Goal: Navigation & Orientation: Understand site structure

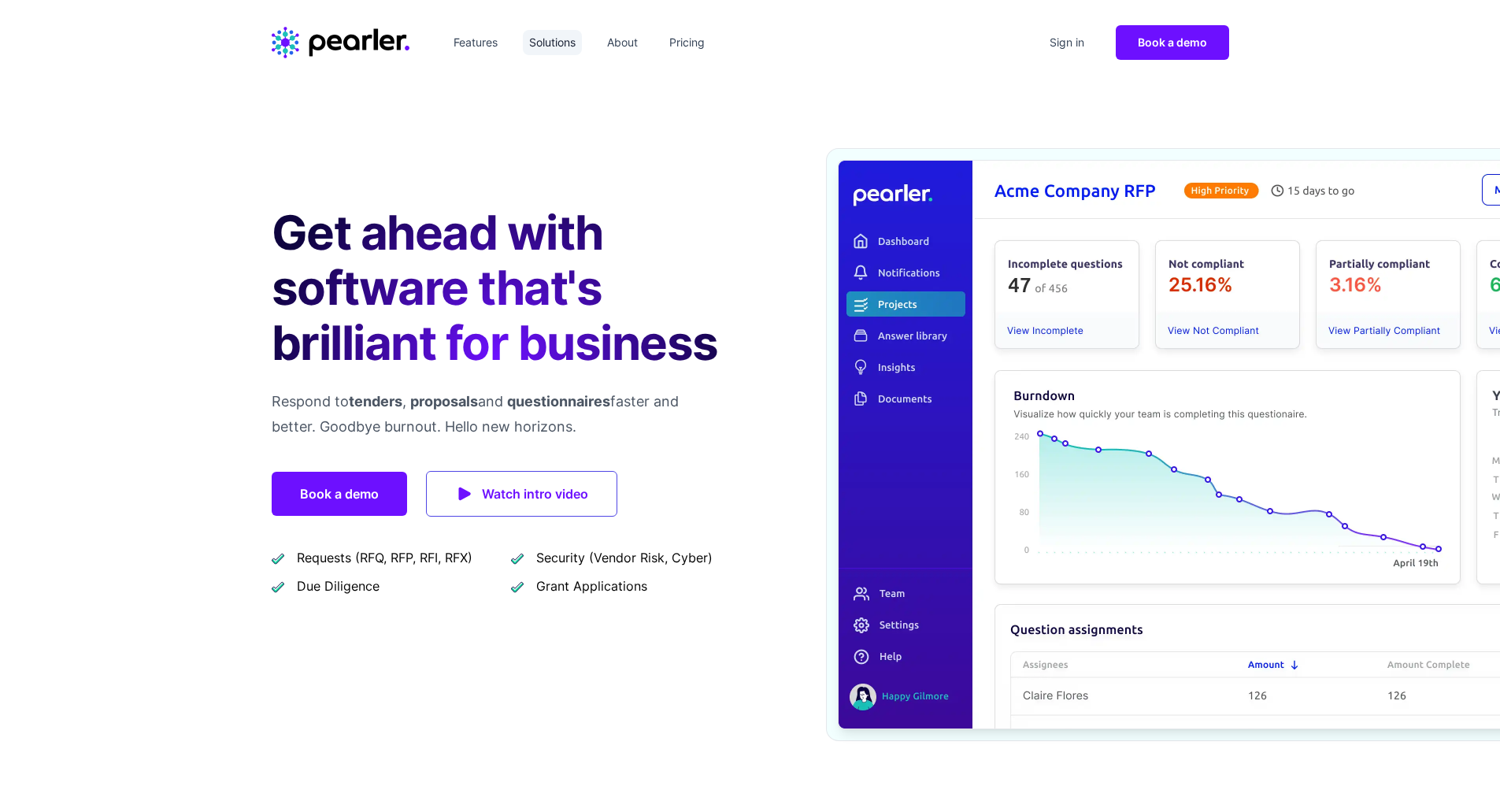
click at [562, 43] on link "Solutions" at bounding box center [551, 42] width 59 height 25
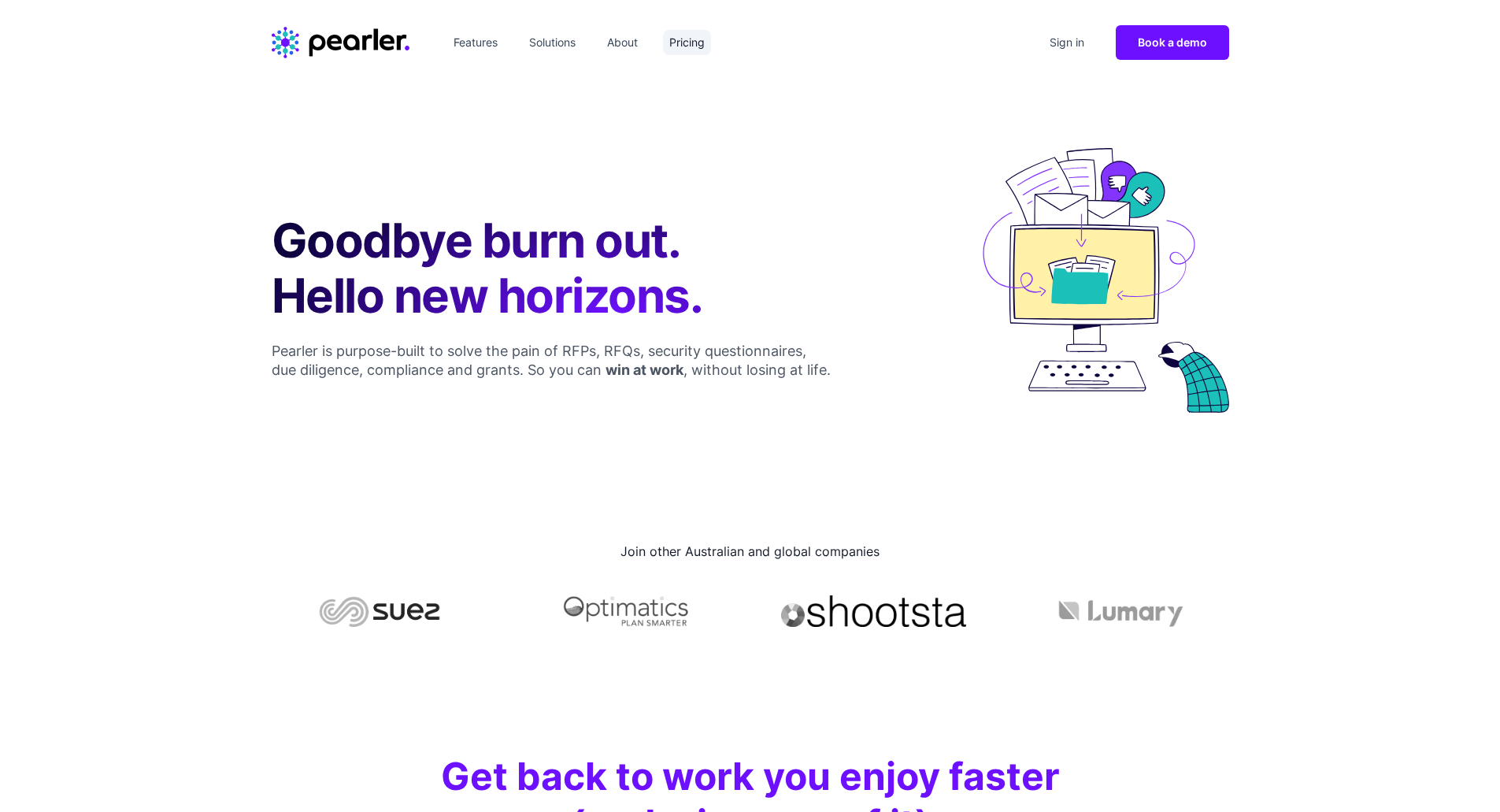
click at [694, 38] on link "Pricing" at bounding box center [687, 42] width 48 height 25
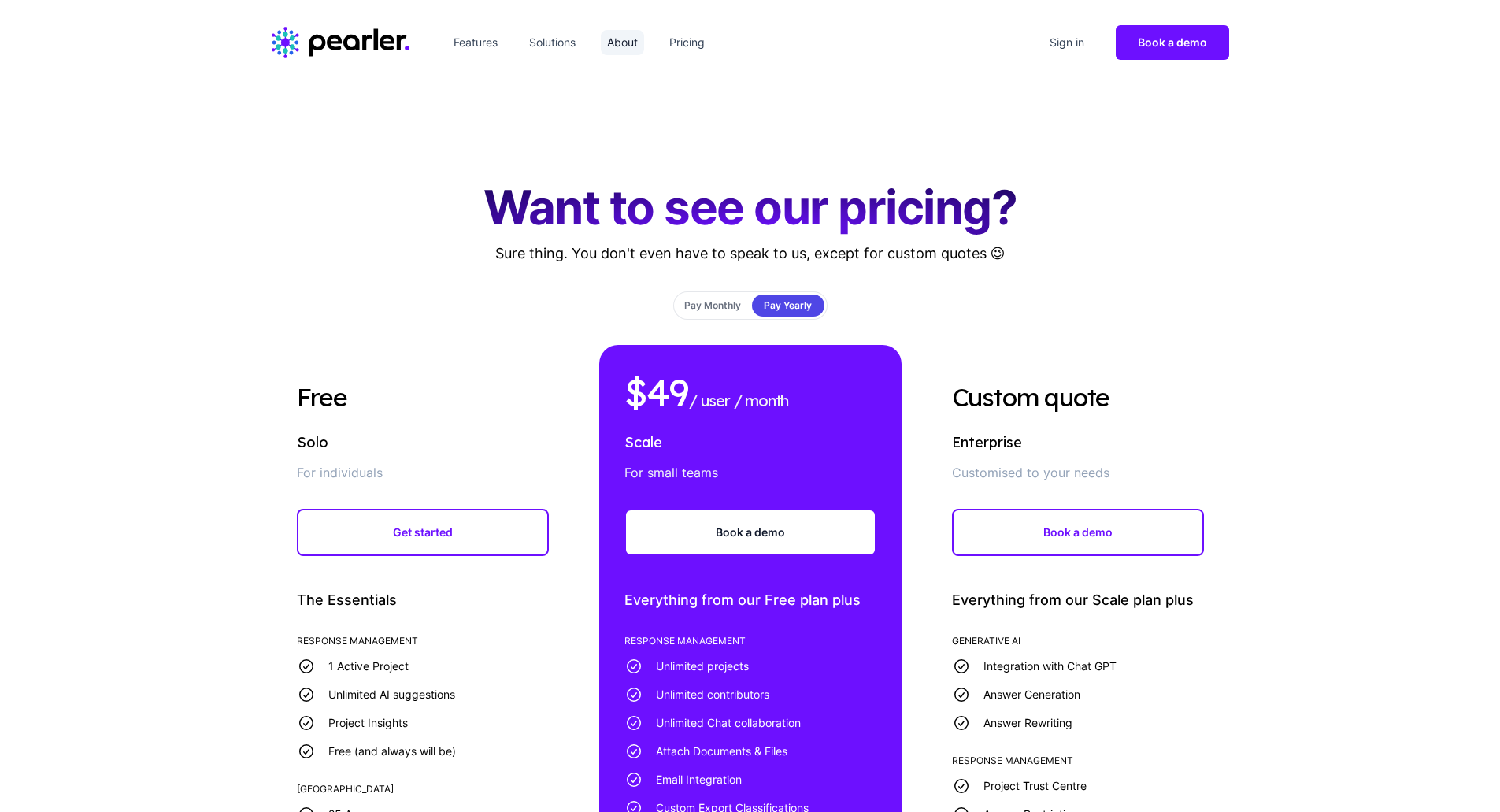
click at [617, 47] on link "About" at bounding box center [622, 42] width 43 height 25
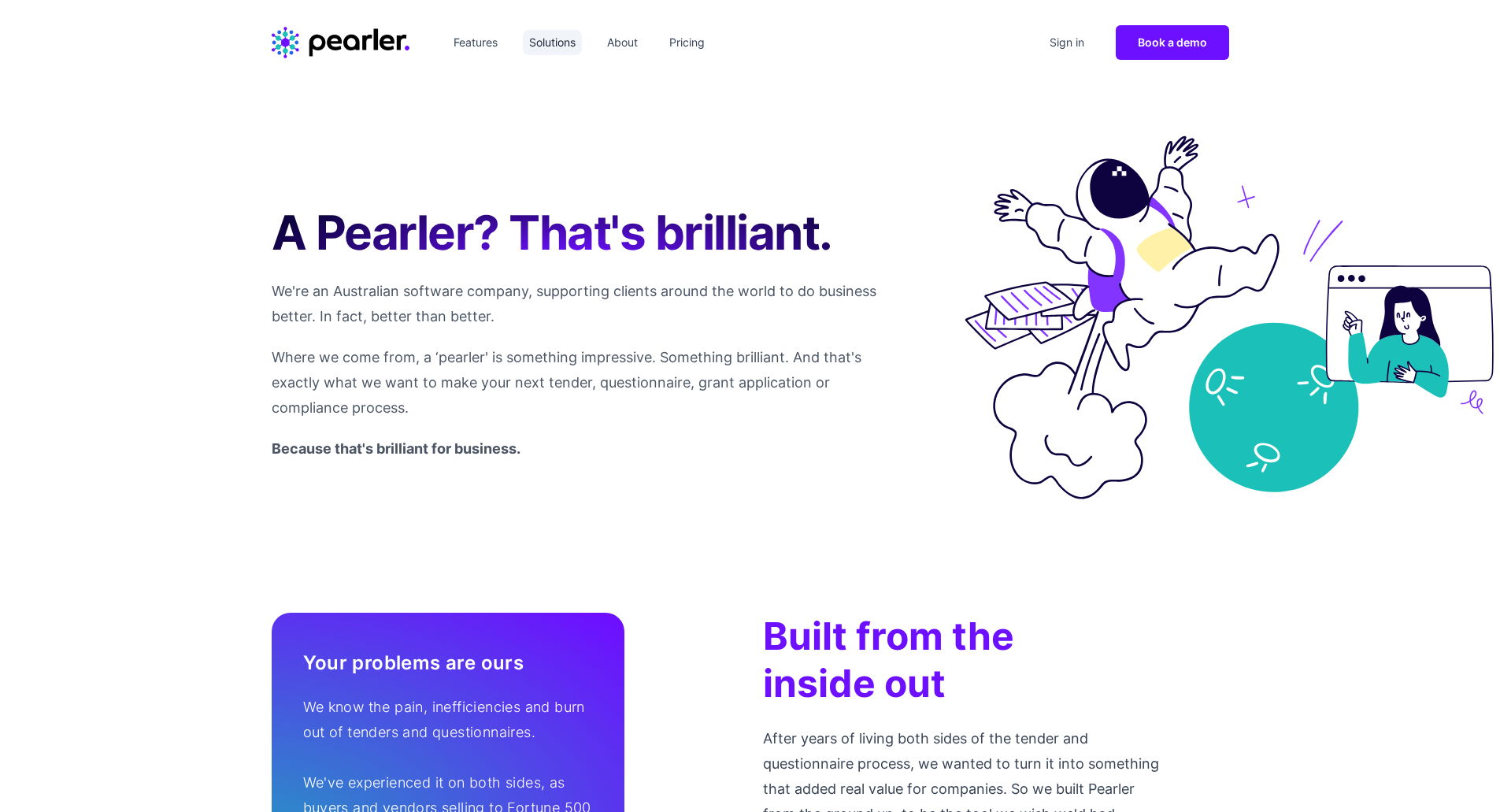
click at [542, 38] on link "Solutions" at bounding box center [551, 42] width 59 height 25
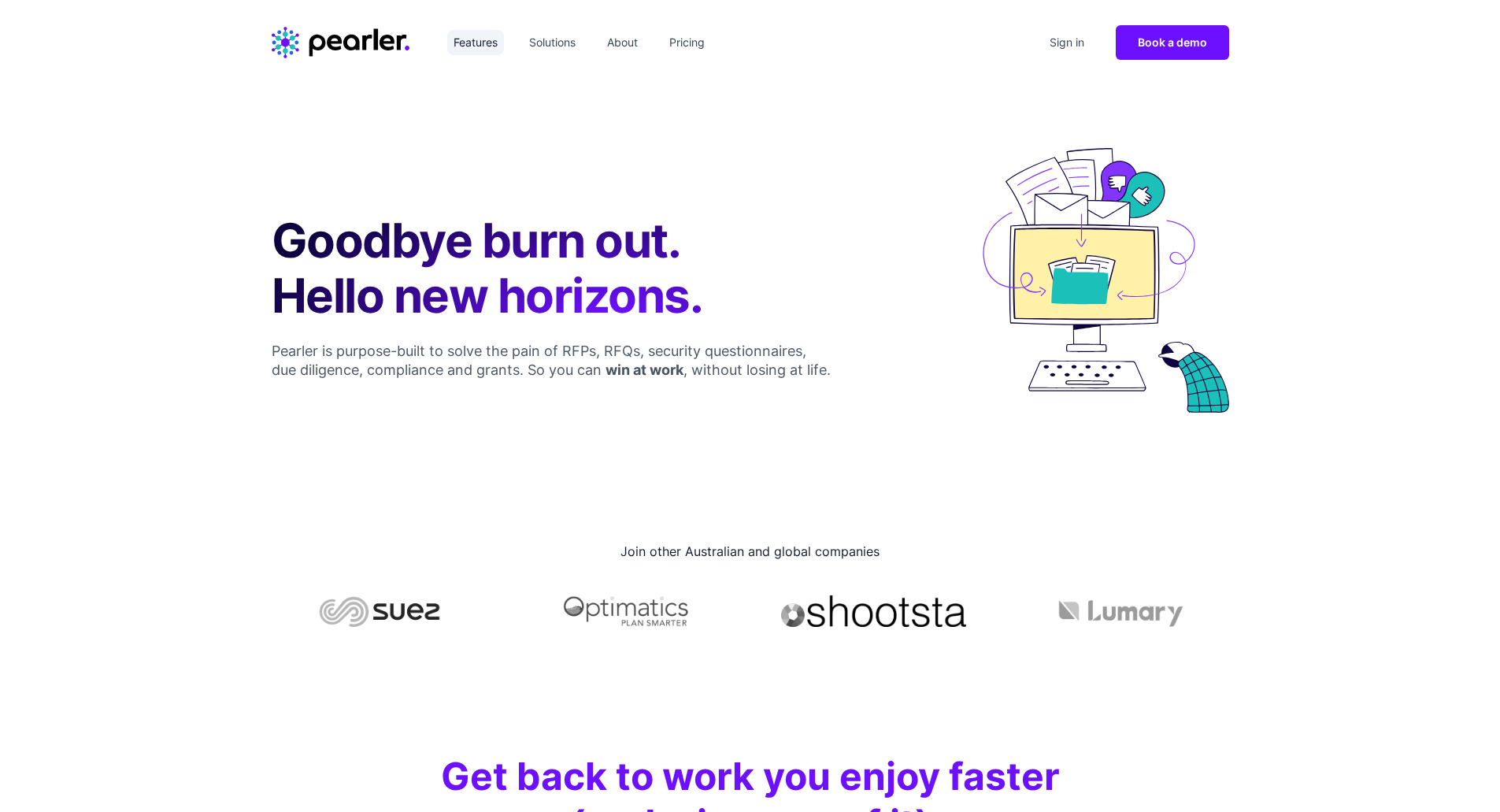
click at [483, 45] on link "Features" at bounding box center [475, 42] width 57 height 25
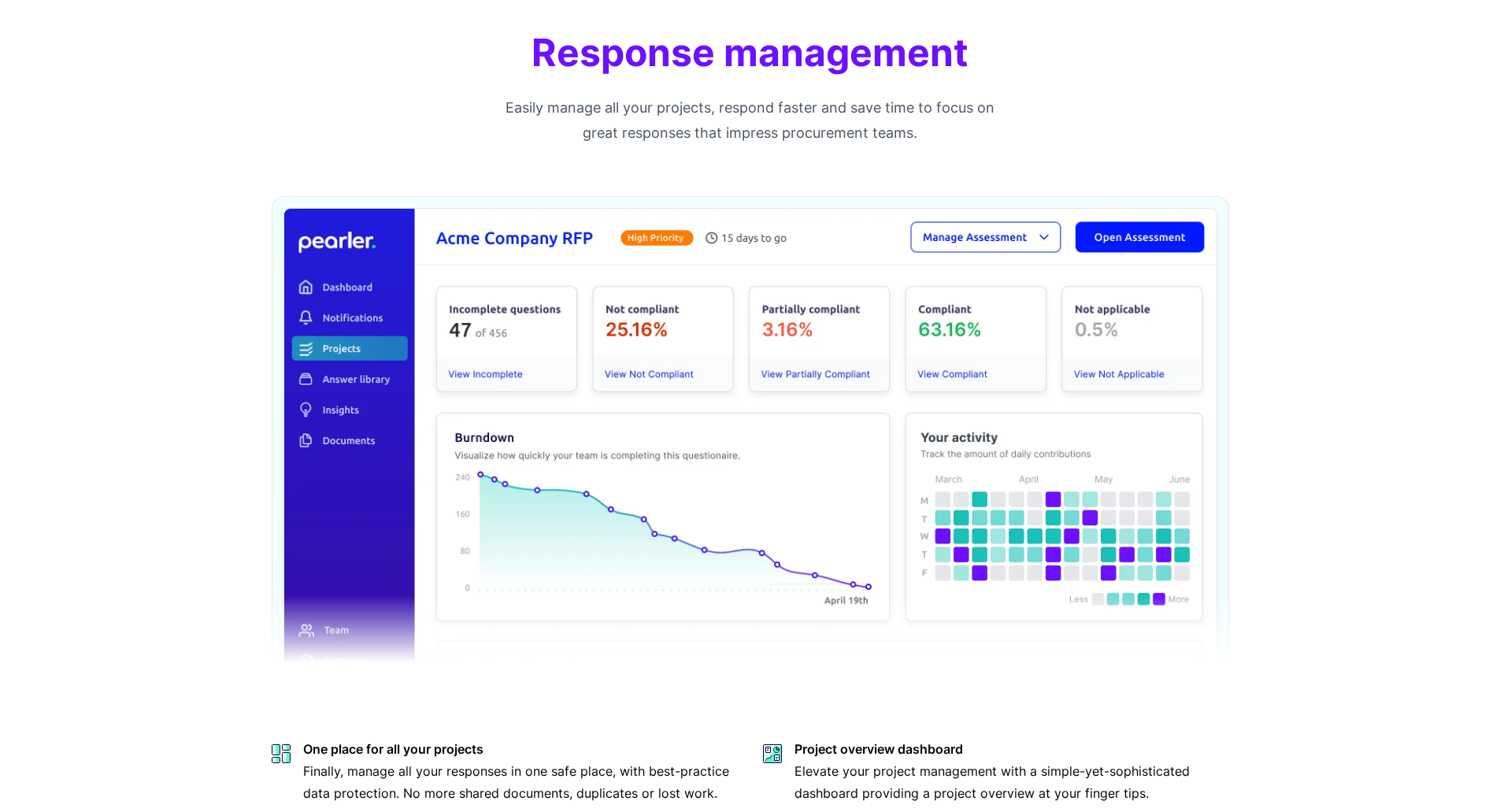
scroll to position [630, 0]
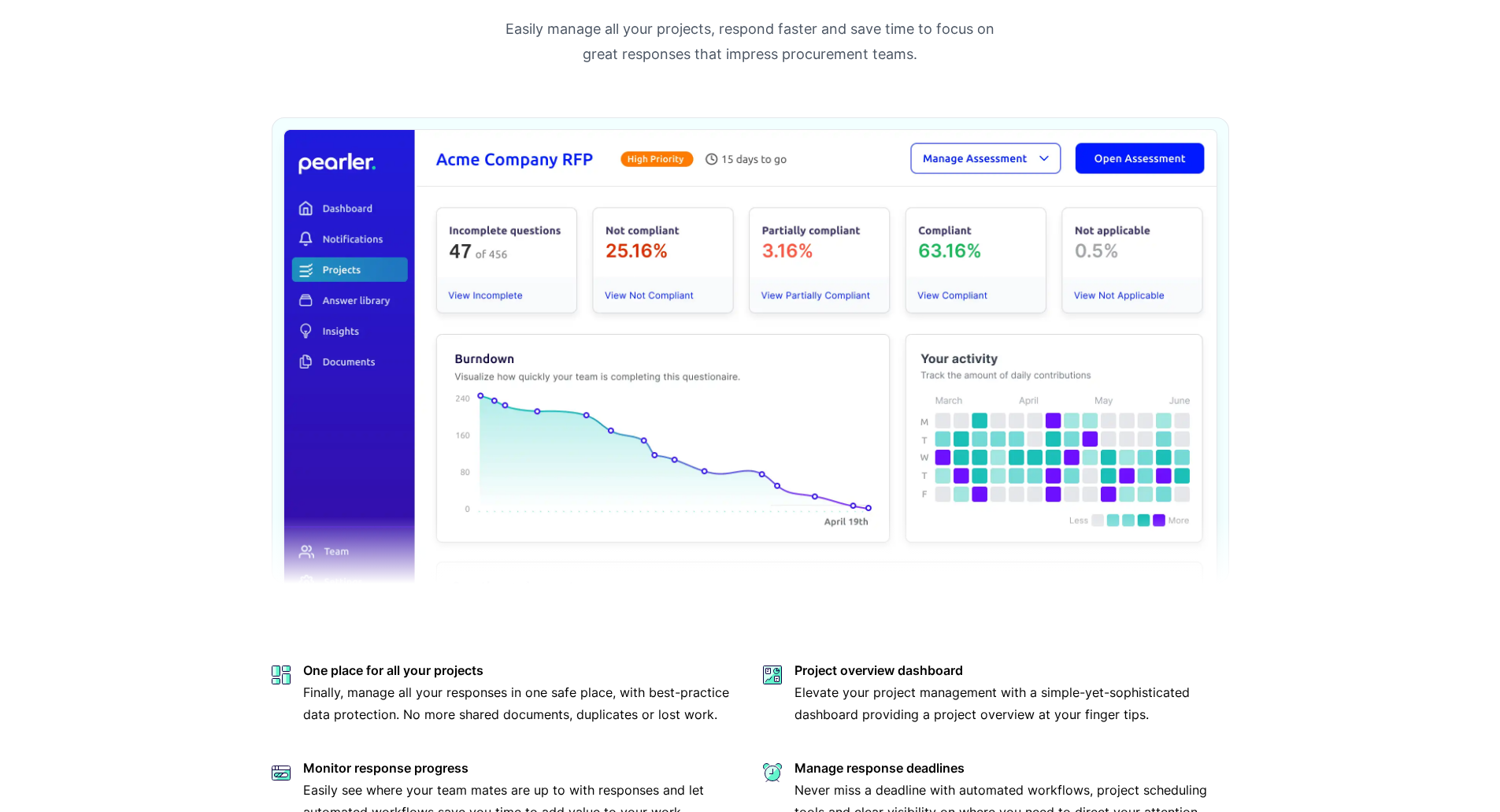
drag, startPoint x: 682, startPoint y: 227, endPoint x: 186, endPoint y: 350, distance: 511.0
click at [186, 350] on div at bounding box center [750, 325] width 1500 height 516
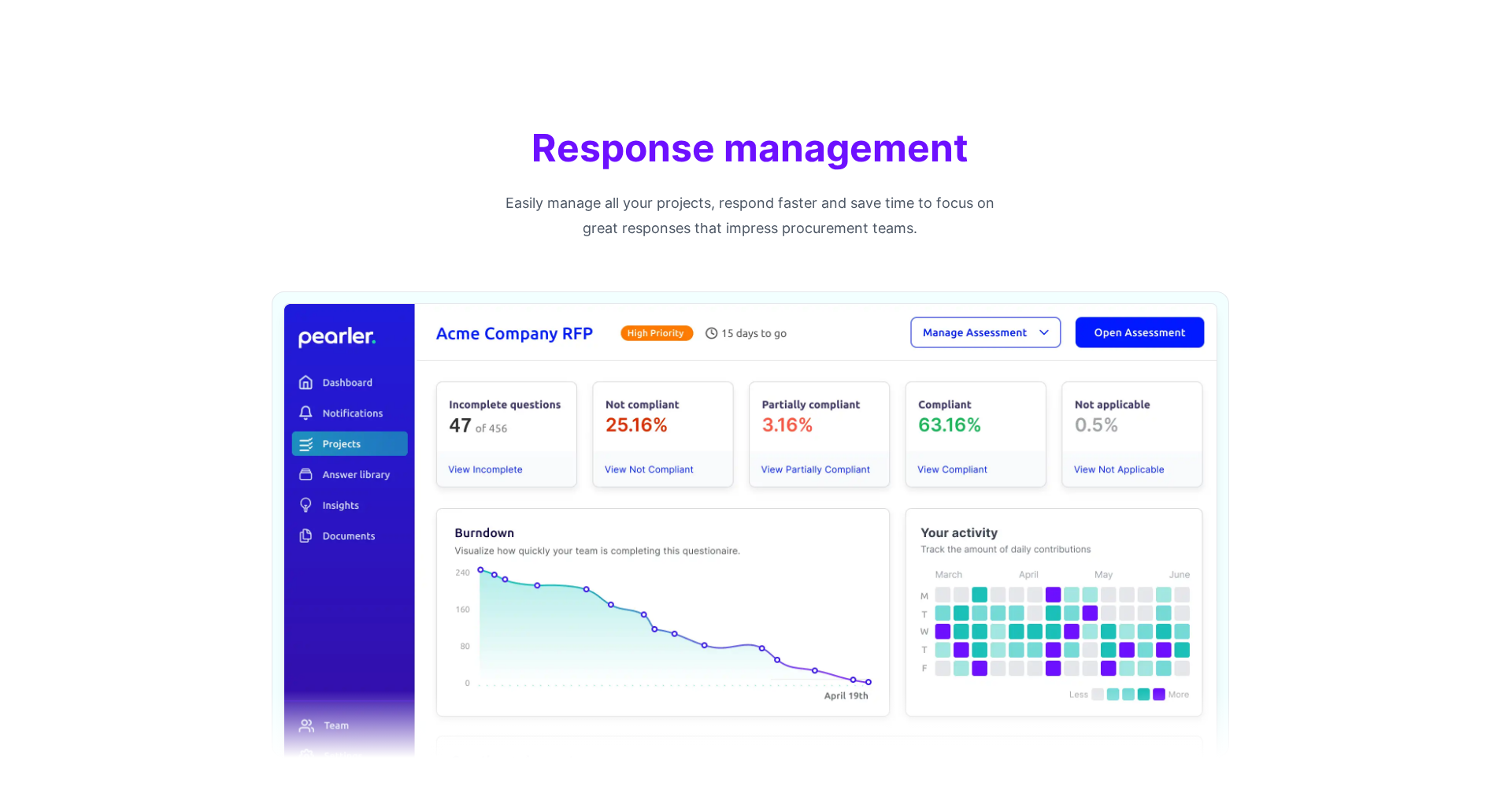
scroll to position [0, 0]
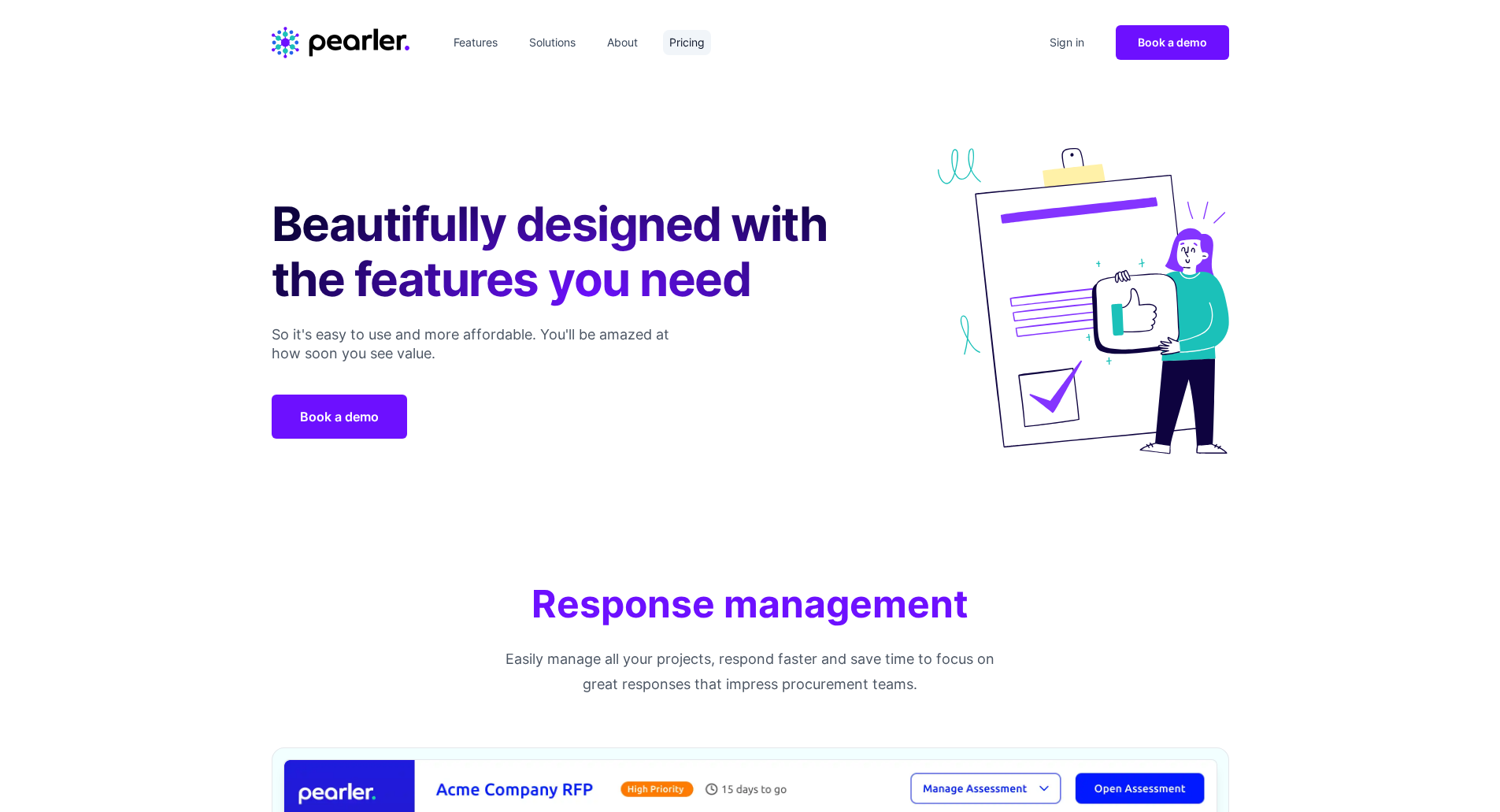
click at [705, 41] on link "Pricing" at bounding box center [687, 42] width 48 height 25
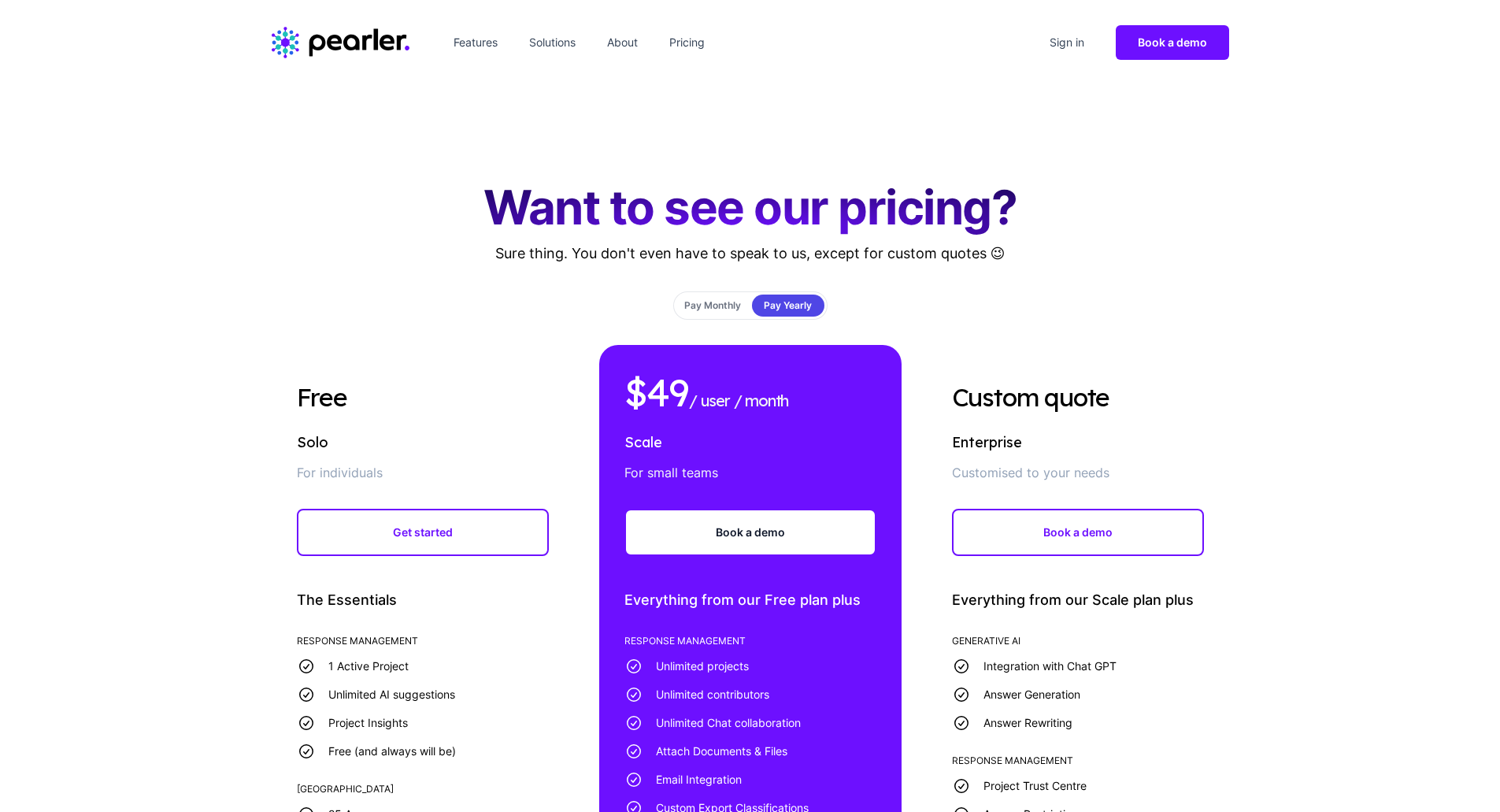
click at [346, 37] on icon "Home" at bounding box center [351, 43] width 17 height 16
